Goal: Task Accomplishment & Management: Use online tool/utility

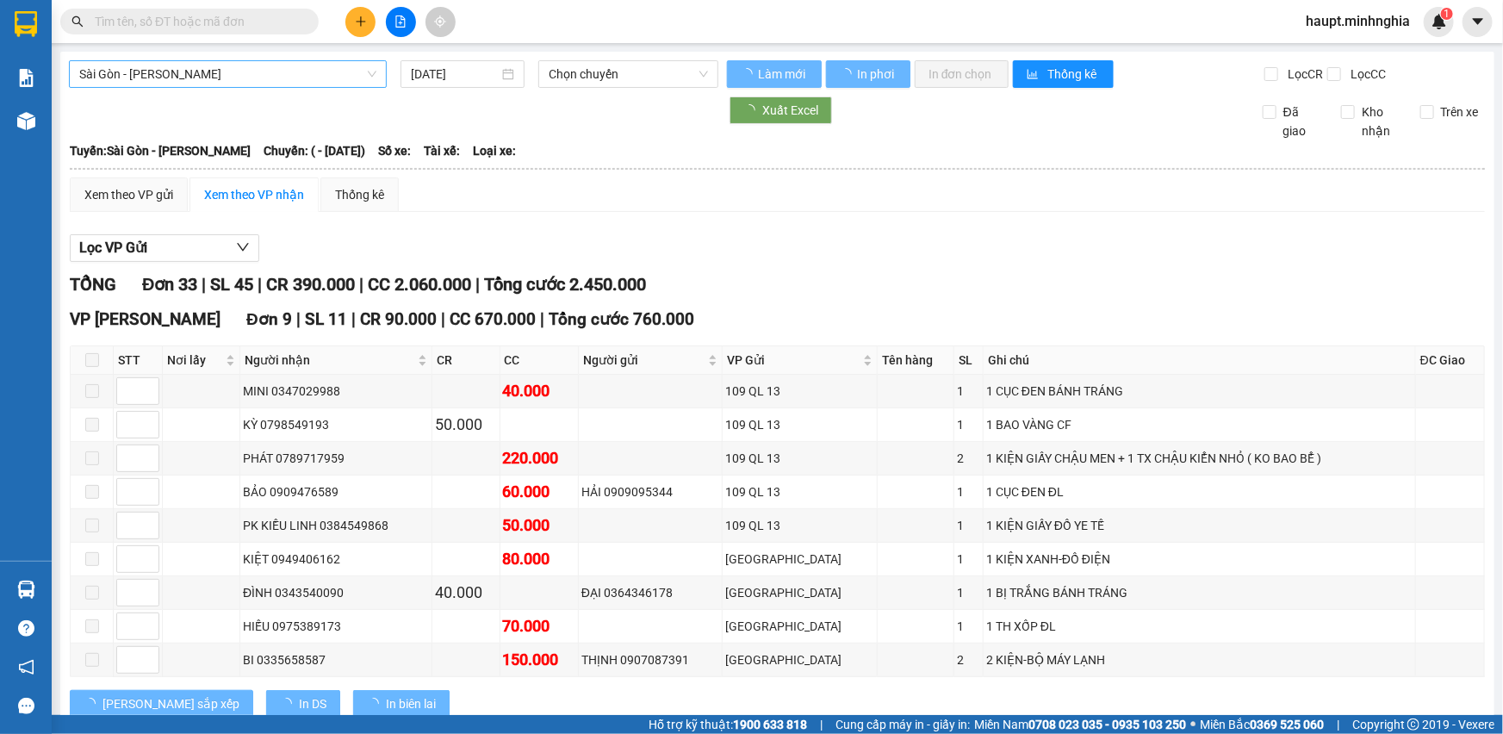
type input "[DATE]"
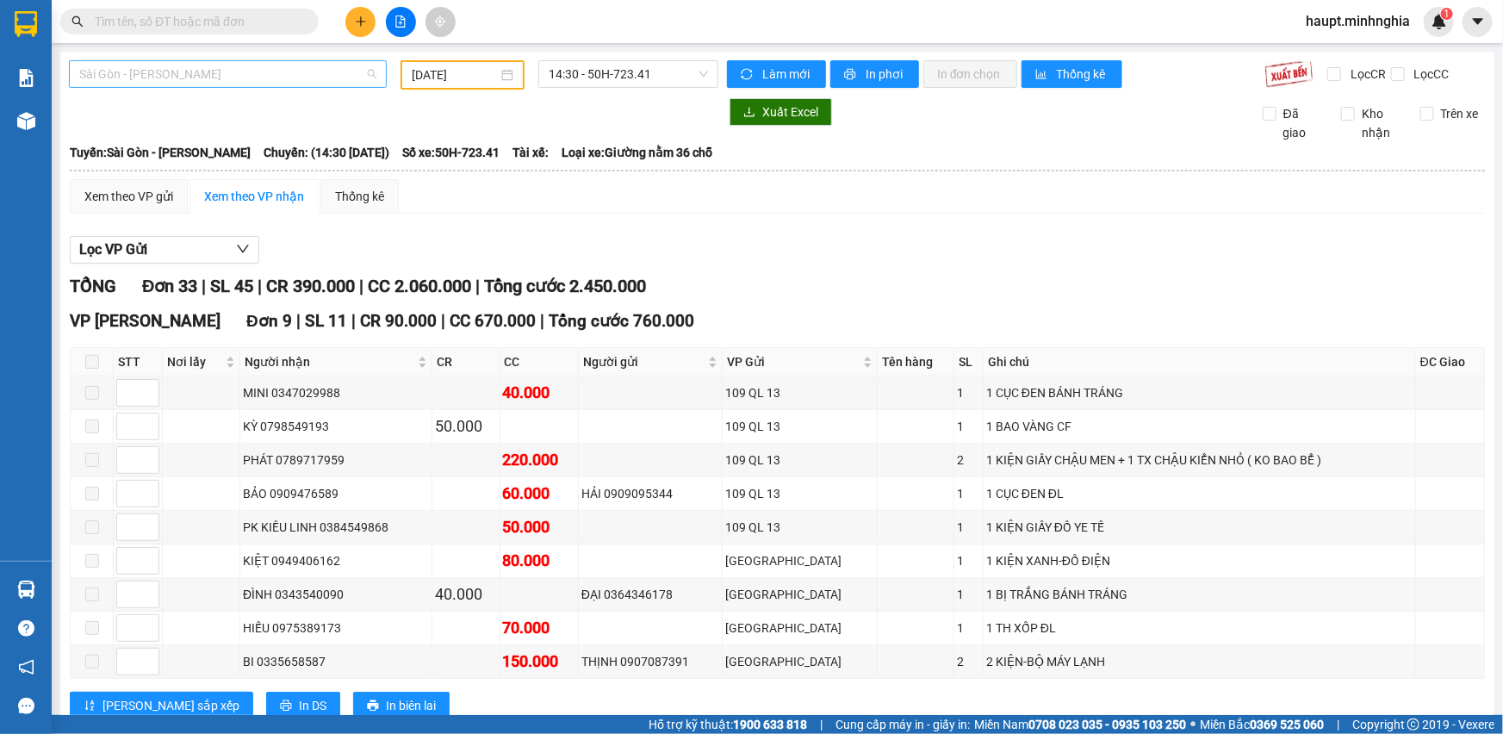
click at [294, 85] on span "Sài Gòn - [PERSON_NAME]" at bounding box center [227, 74] width 297 height 26
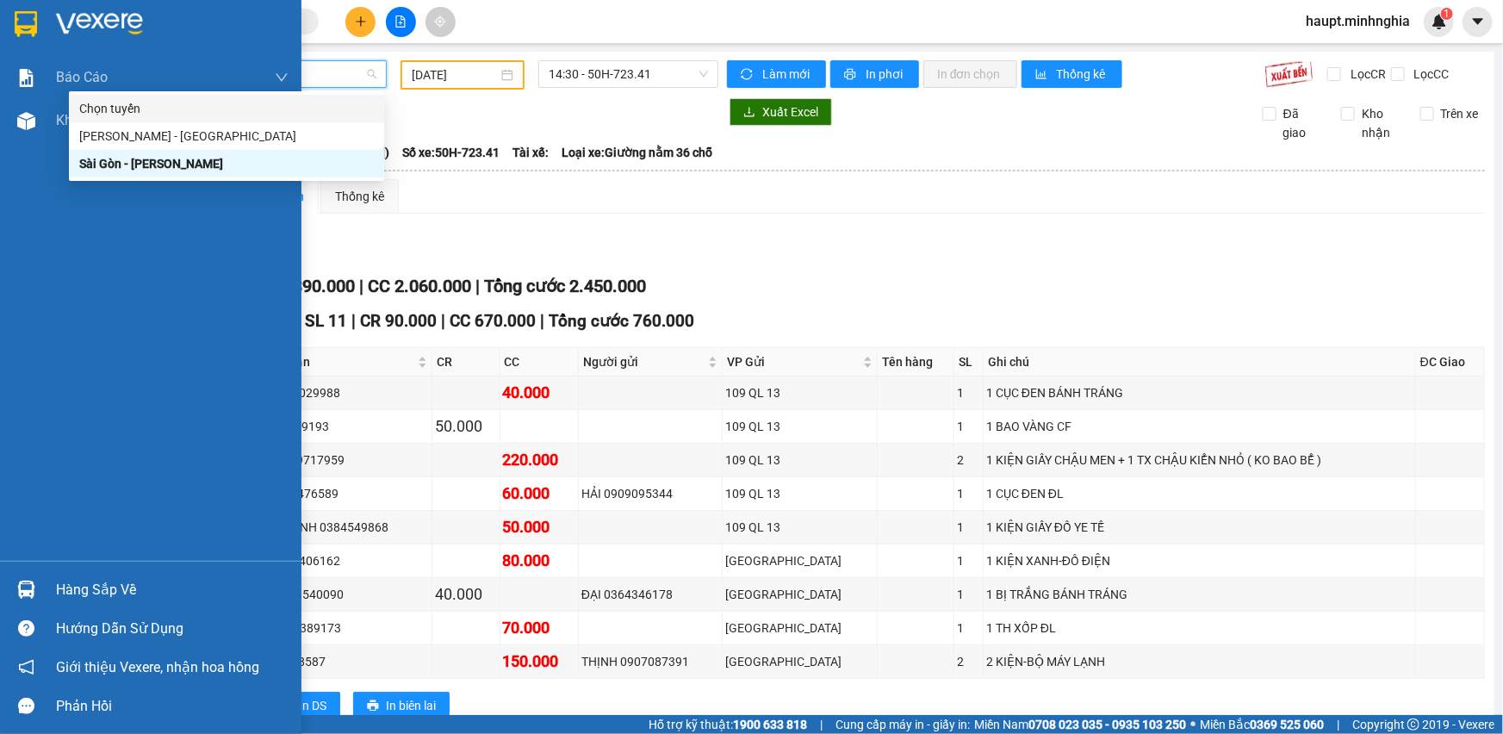
click at [22, 25] on img at bounding box center [26, 24] width 22 height 26
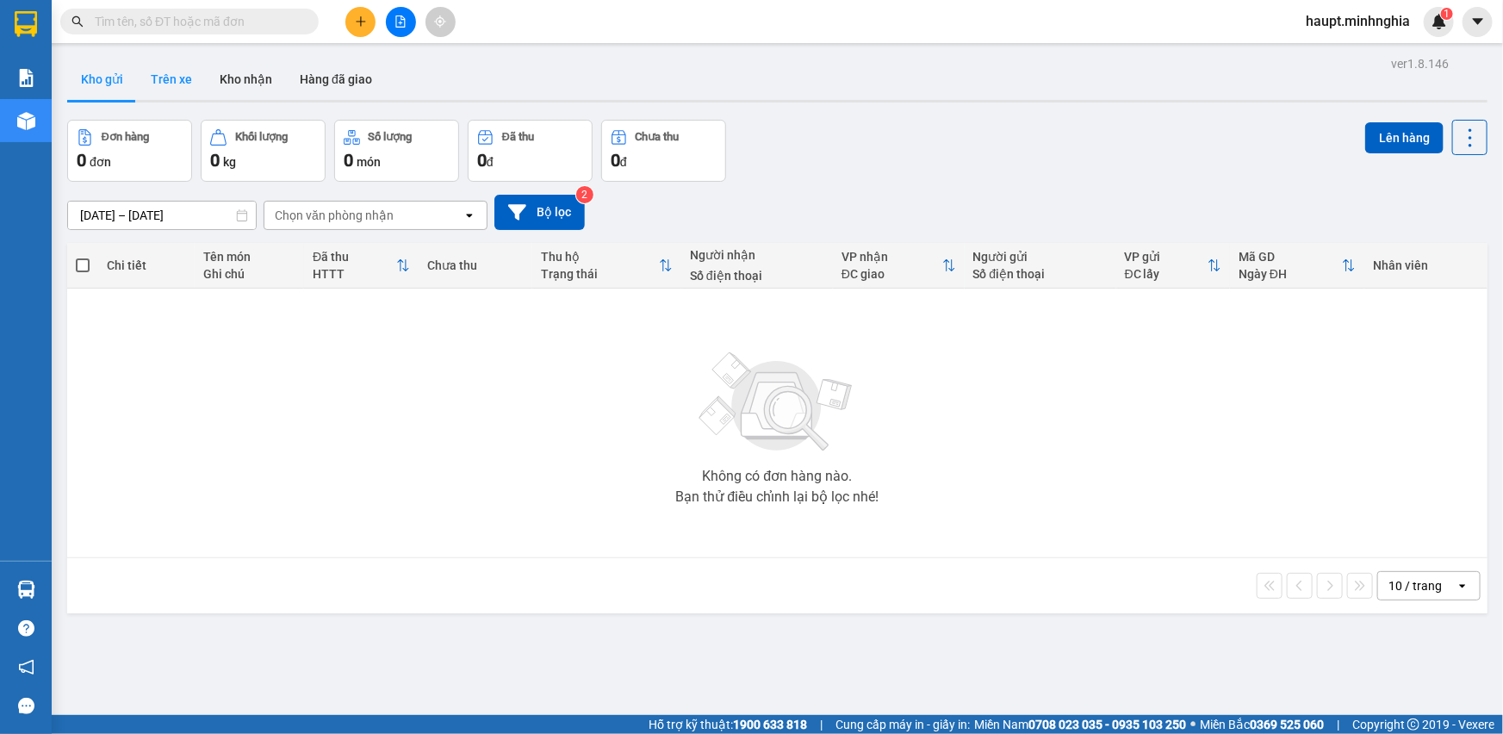
click at [196, 73] on button "Trên xe" at bounding box center [171, 79] width 69 height 41
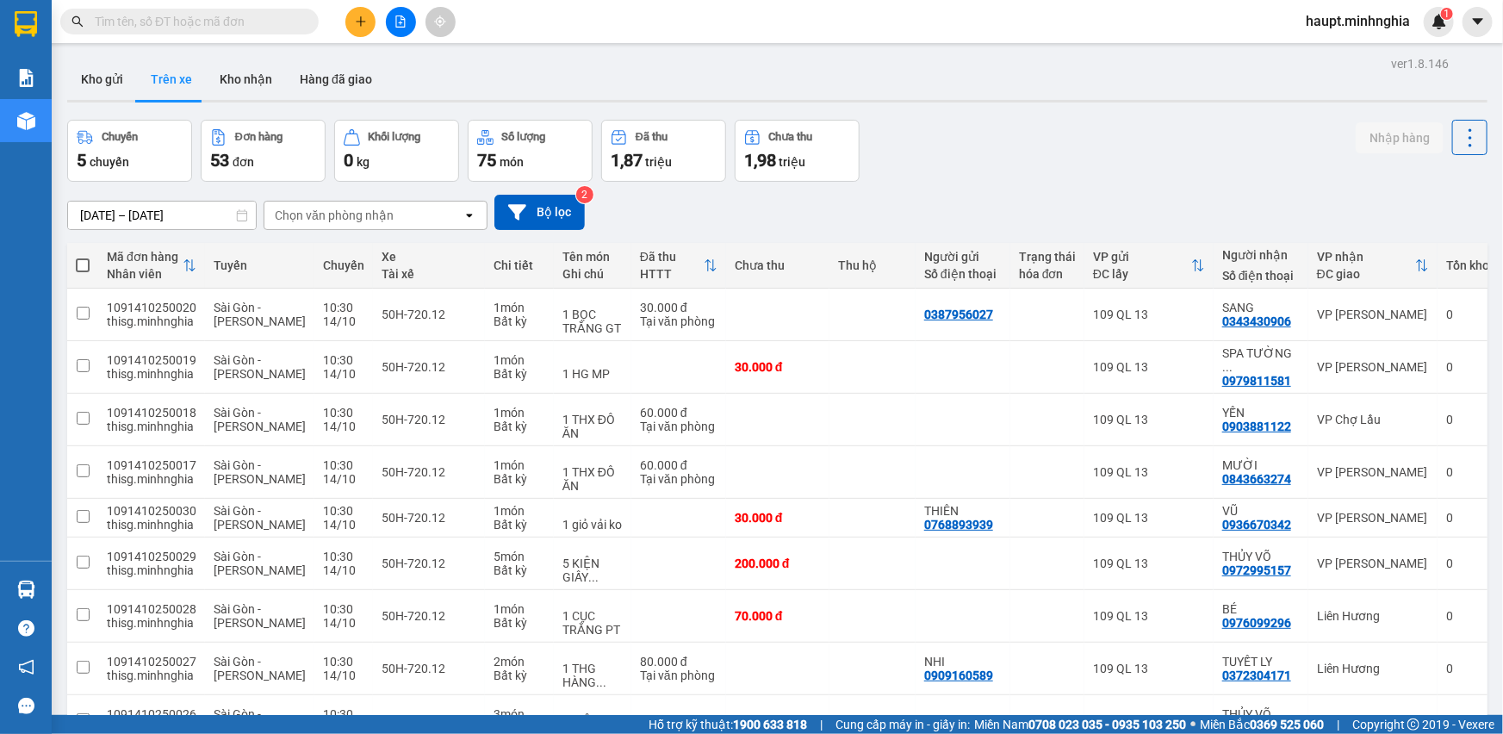
click at [394, 214] on div "Chọn văn phòng nhận" at bounding box center [363, 216] width 198 height 28
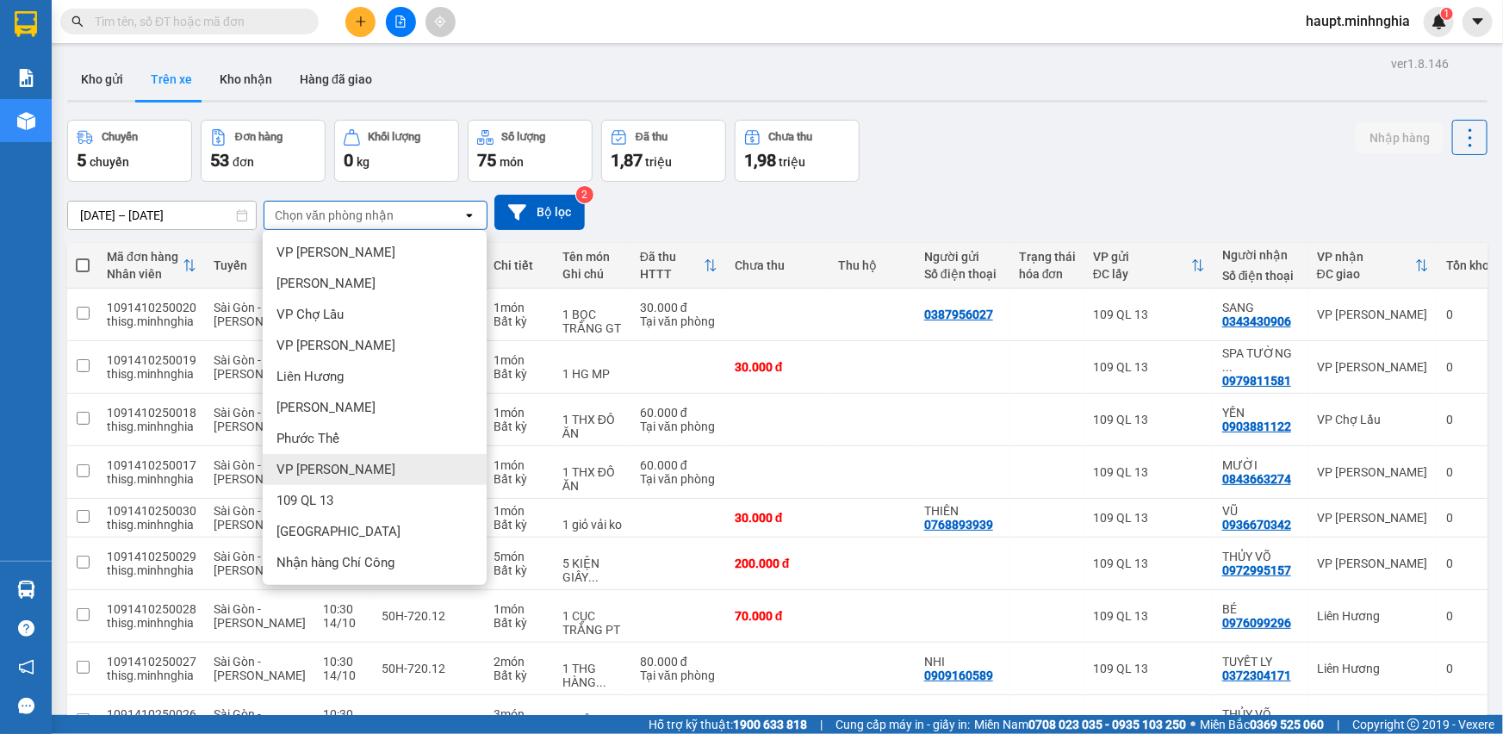
click at [398, 465] on div "VP [PERSON_NAME]" at bounding box center [375, 469] width 224 height 31
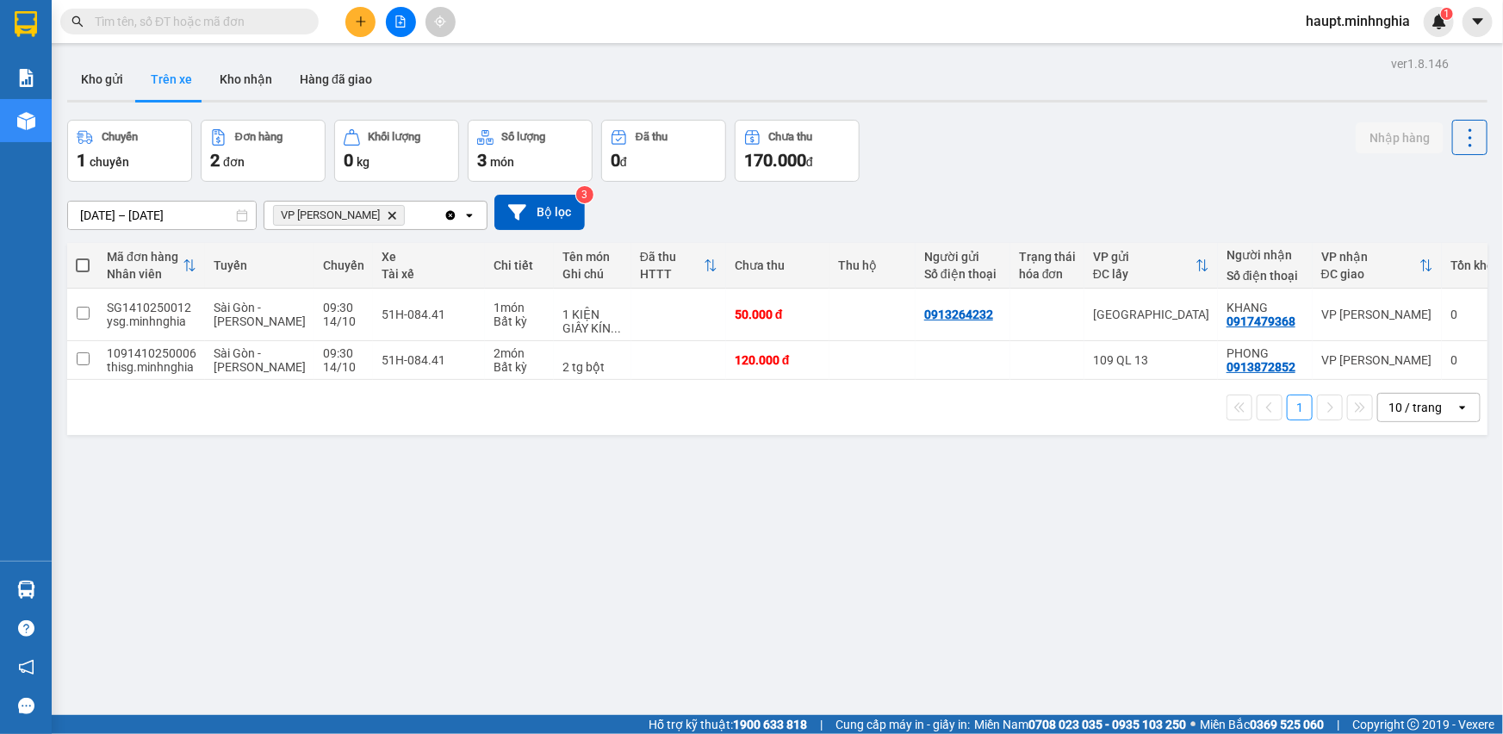
click at [387, 215] on icon "Delete" at bounding box center [392, 215] width 10 height 10
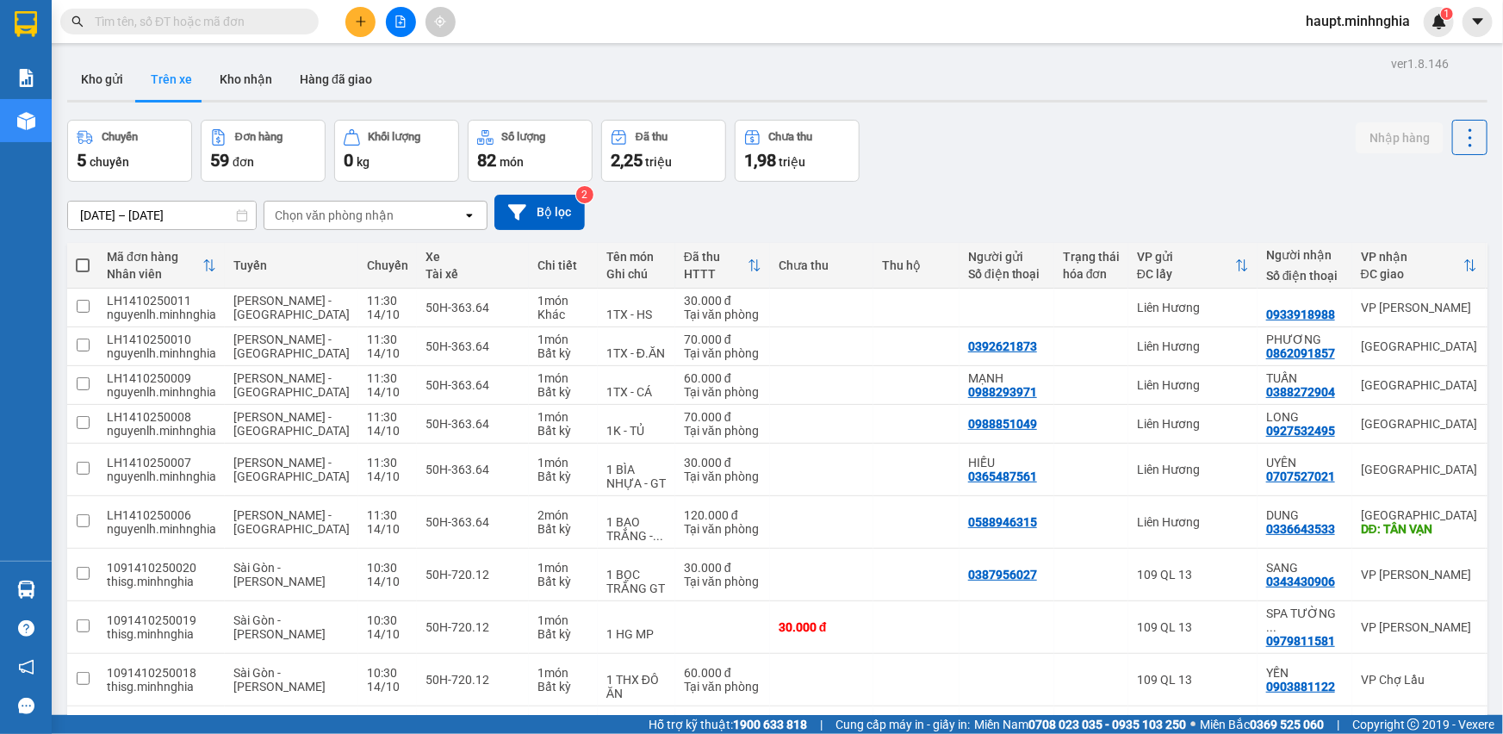
click at [393, 206] on div "Chọn văn phòng nhận" at bounding box center [363, 216] width 198 height 28
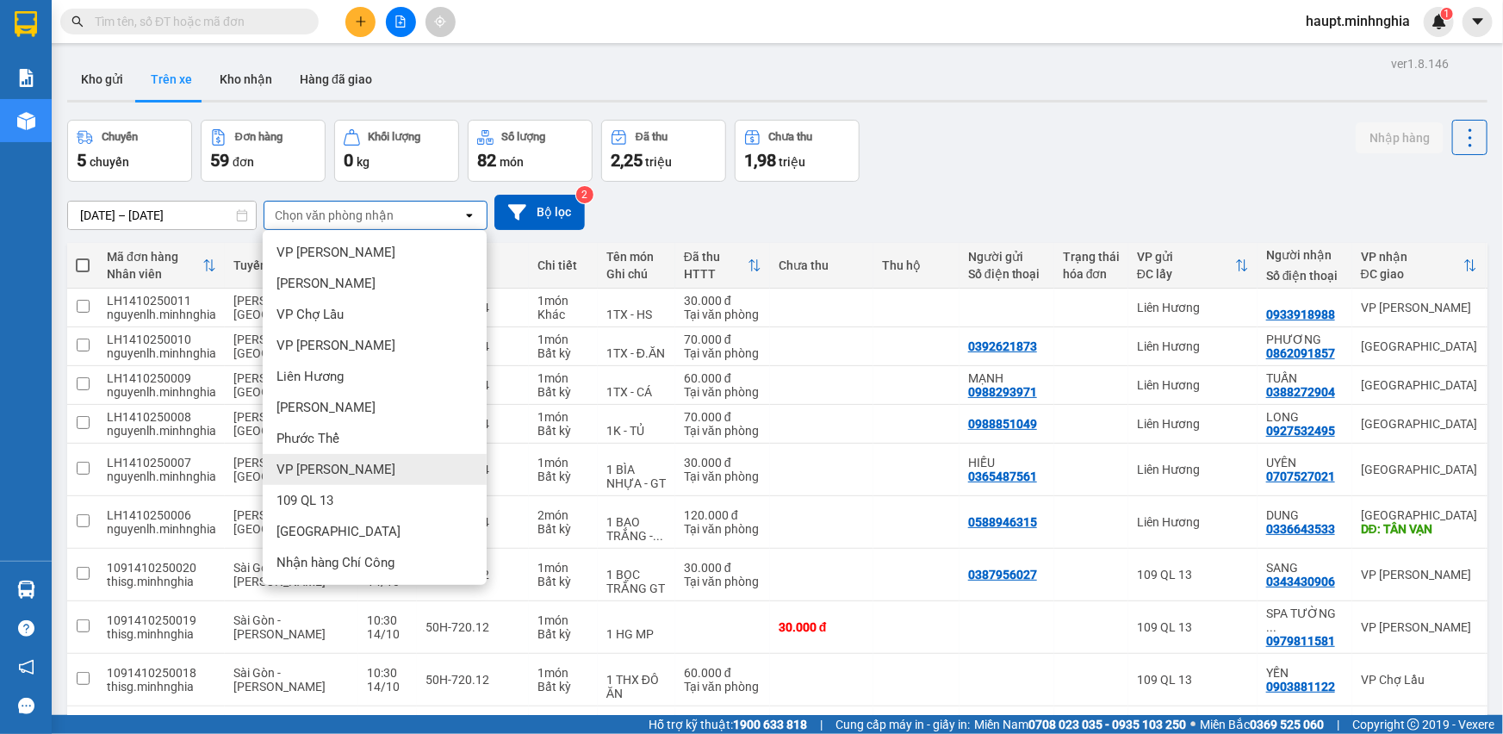
click at [401, 465] on div "VP [PERSON_NAME]" at bounding box center [375, 469] width 224 height 31
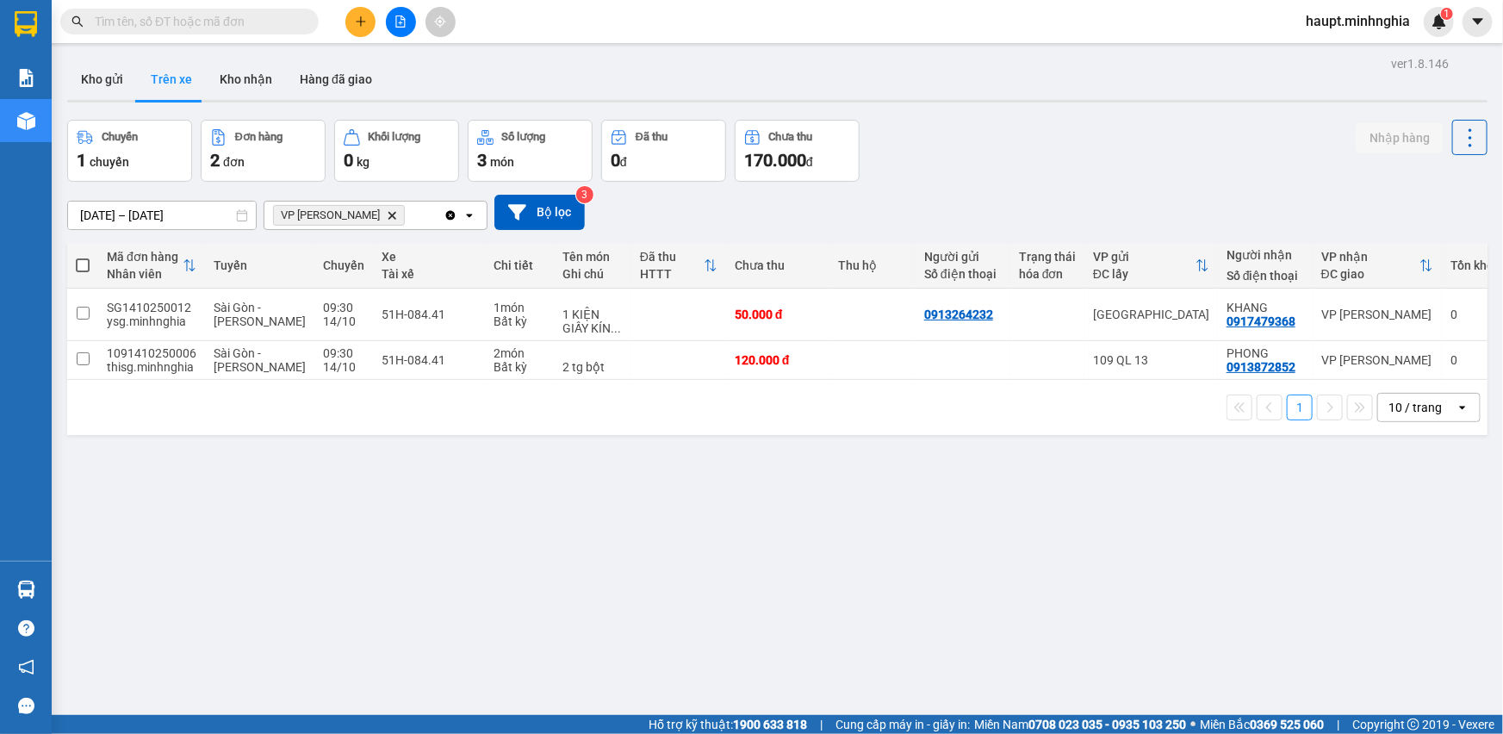
click at [388, 213] on icon "VP Phan Thiết, close by backspace" at bounding box center [392, 215] width 8 height 8
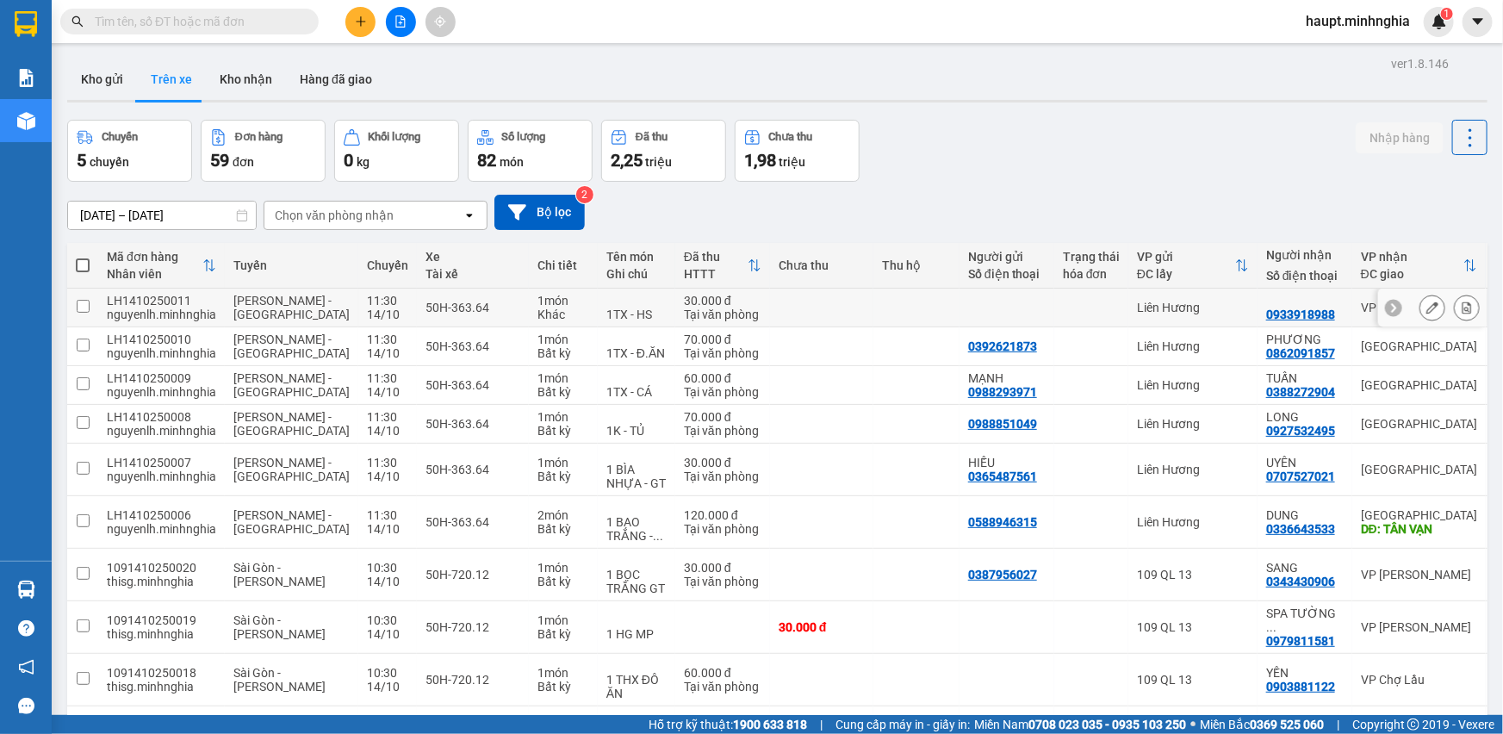
scroll to position [105, 0]
